Goal: Task Accomplishment & Management: Use online tool/utility

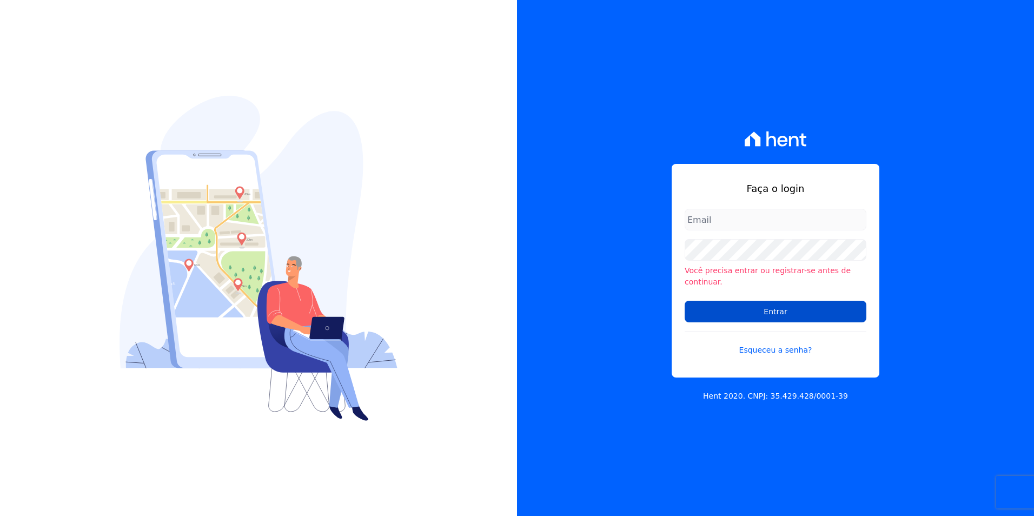
type input "[PERSON_NAME][EMAIL_ADDRESS][DOMAIN_NAME]"
click at [749, 303] on input "Entrar" at bounding box center [775, 312] width 182 height 22
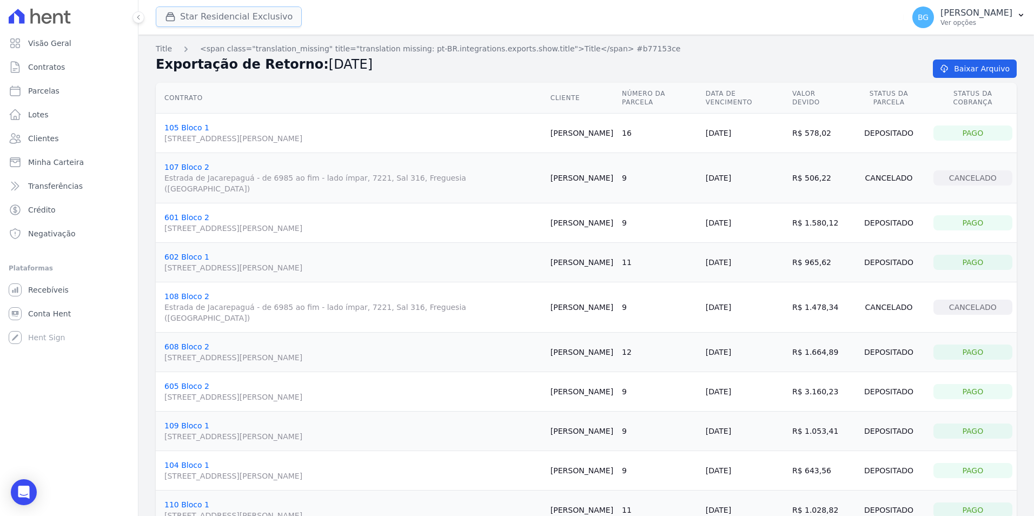
click at [186, 12] on button "Star Residencial Exclusivo" at bounding box center [229, 16] width 146 height 21
